Goal: Information Seeking & Learning: Learn about a topic

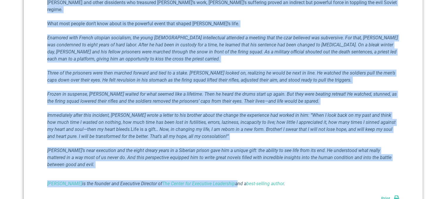
scroll to position [352, 0]
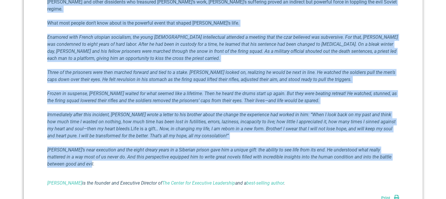
drag, startPoint x: 164, startPoint y: 87, endPoint x: 254, endPoint y: 151, distance: 110.2
click at [254, 151] on div "Influencing the World [PERSON_NAME] III [DATE] One observation I have made is t…" at bounding box center [223, 48] width 399 height 368
copy div "Loremipsumd sit Ametc Adipisc E. Seddoei TEM Incidid 70, 1132 Utl etdoloremag A…"
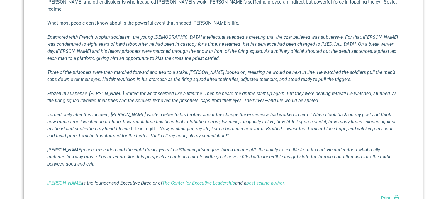
click at [253, 155] on div "One observation I have made is that books have a great ability to influence peo…" at bounding box center [223, 46] width 352 height 279
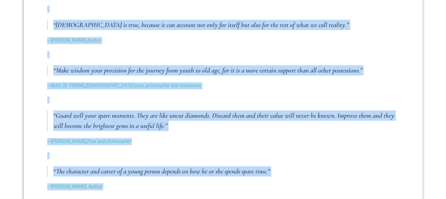
scroll to position [674, 0]
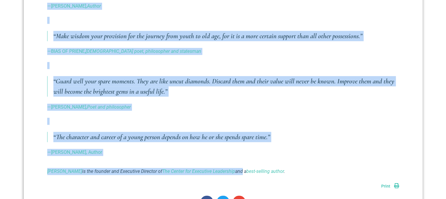
drag, startPoint x: 151, startPoint y: 87, endPoint x: 144, endPoint y: 136, distance: 49.2
copy div "Nuggets of Wisdom – Fall 2025 Richard E. Simmons III October 3, 2025 Every quar…"
